Goal: Task Accomplishment & Management: Use online tool/utility

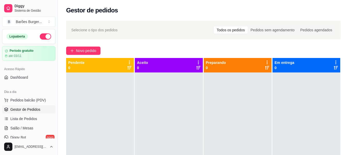
scroll to position [36, 0]
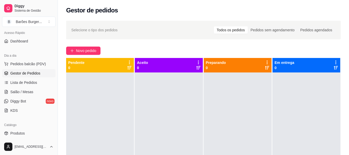
click at [171, 50] on div "Novo pedido" at bounding box center [203, 51] width 275 height 8
click at [20, 85] on span "Lista de Pedidos" at bounding box center [23, 82] width 27 height 5
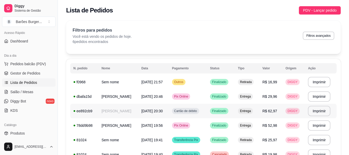
scroll to position [26, 0]
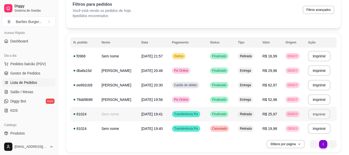
click at [319, 115] on button "Imprimir" at bounding box center [320, 114] width 22 height 10
click at [109, 114] on td "Sem nome" at bounding box center [119, 114] width 40 height 14
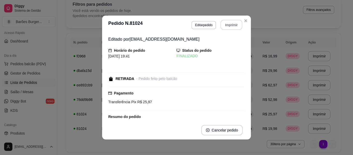
click at [228, 26] on button "Imprimir" at bounding box center [232, 25] width 22 height 10
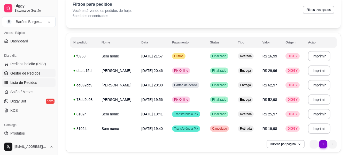
click at [17, 73] on span "Gestor de Pedidos" at bounding box center [25, 73] width 30 height 5
